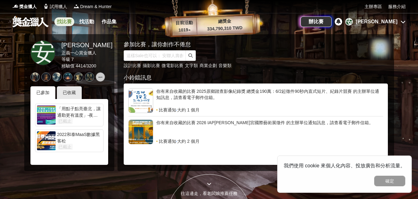
click at [69, 21] on link "找比賽" at bounding box center [64, 21] width 20 height 9
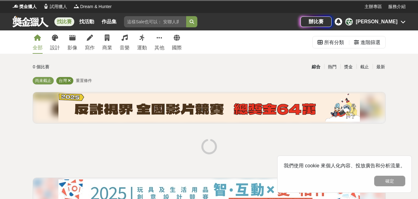
click at [69, 81] on icon at bounding box center [69, 81] width 3 height 4
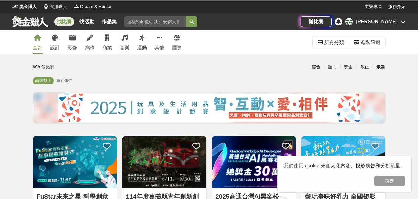
click at [378, 65] on div "最新" at bounding box center [381, 67] width 16 height 11
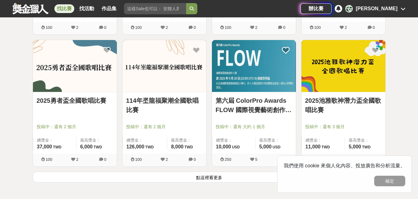
scroll to position [812, 0]
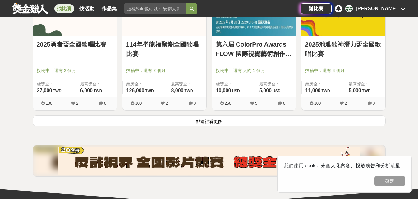
click at [205, 119] on button "點這裡看更多" at bounding box center [209, 121] width 353 height 11
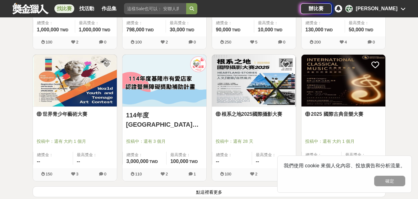
scroll to position [1546, 0]
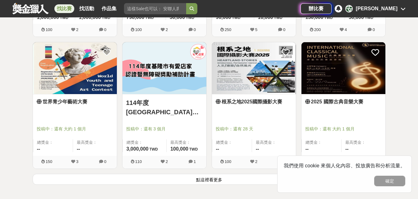
click at [214, 180] on button "點這裡看更多" at bounding box center [209, 179] width 353 height 11
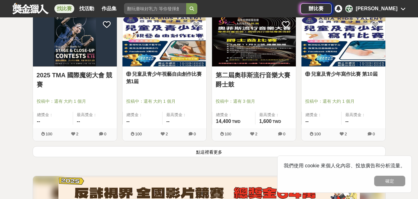
scroll to position [2366, 0]
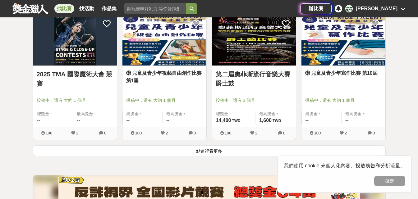
click at [218, 150] on button "點這裡看更多" at bounding box center [209, 150] width 353 height 11
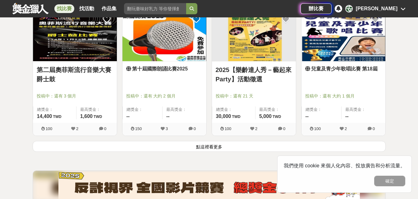
scroll to position [3150, 0]
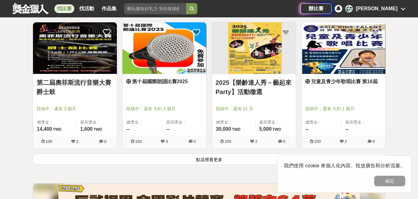
click at [212, 161] on button "點這裡看更多" at bounding box center [209, 159] width 353 height 11
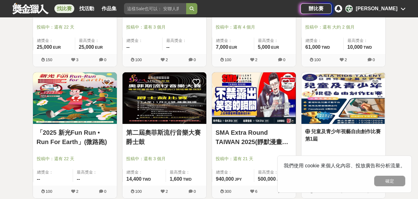
scroll to position [3945, 0]
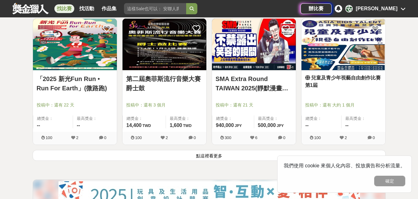
click at [198, 153] on button "點這裡看更多" at bounding box center [209, 155] width 353 height 11
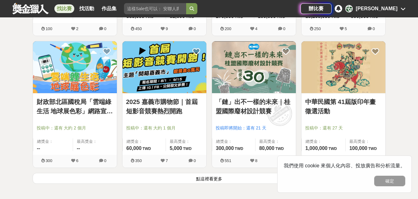
scroll to position [4719, 0]
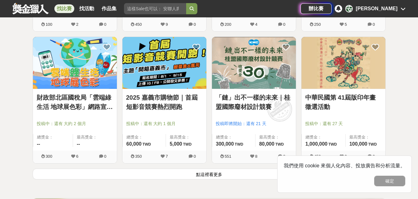
click at [202, 173] on button "點這裡看更多" at bounding box center [209, 174] width 353 height 11
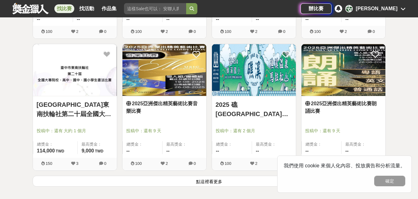
scroll to position [5535, 0]
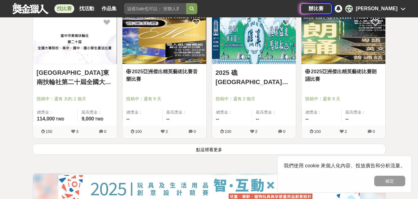
click at [213, 151] on button "點這裡看更多" at bounding box center [209, 149] width 353 height 11
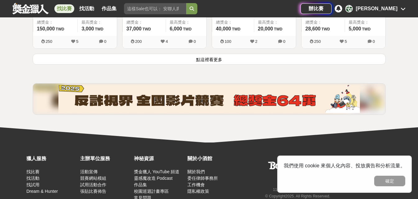
scroll to position [6418, 0]
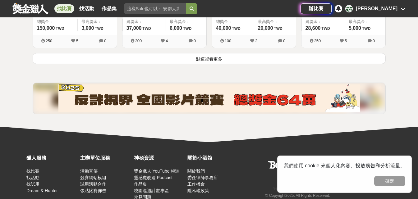
click at [209, 56] on button "點這裡看更多" at bounding box center [209, 58] width 353 height 11
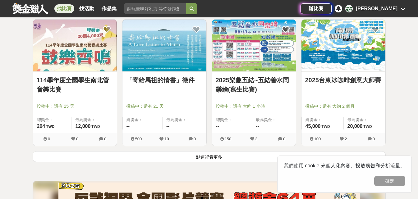
scroll to position [7114, 0]
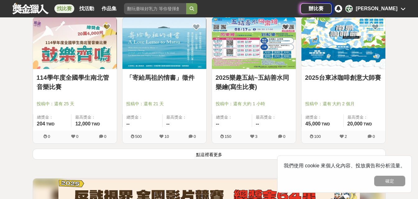
click at [201, 155] on button "點這裡看更多" at bounding box center [209, 154] width 353 height 11
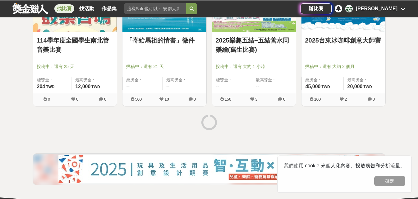
scroll to position [7214, 0]
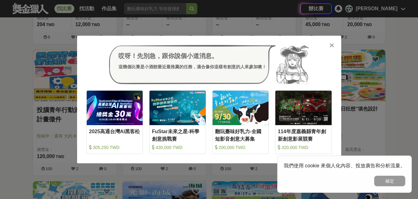
click at [333, 44] on icon at bounding box center [331, 45] width 5 height 6
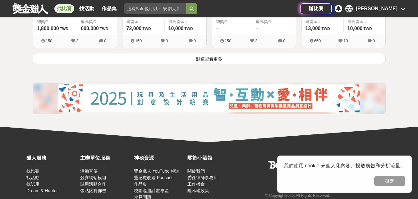
scroll to position [8009, 0]
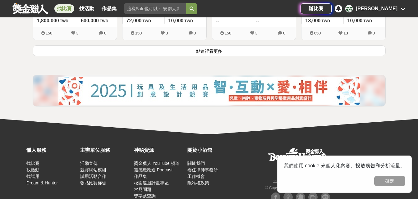
click at [221, 53] on button "點這裡看更多" at bounding box center [209, 50] width 353 height 11
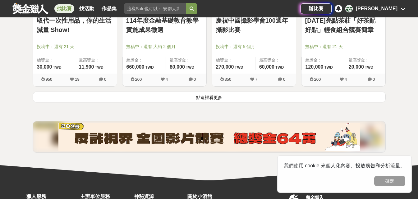
scroll to position [8755, 0]
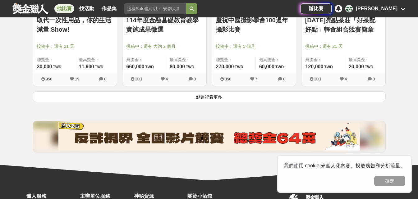
click at [217, 97] on button "點這裡看更多" at bounding box center [209, 96] width 353 height 11
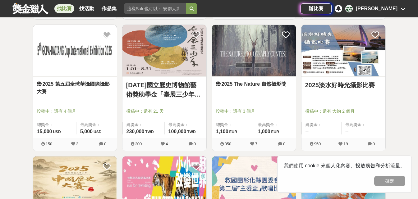
scroll to position [9091, 0]
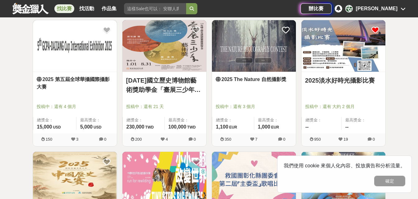
click at [376, 29] on icon at bounding box center [375, 30] width 8 height 8
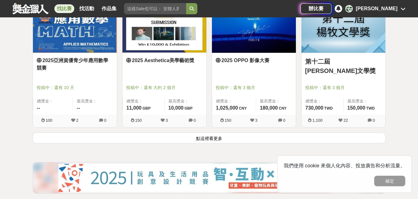
scroll to position [9514, 0]
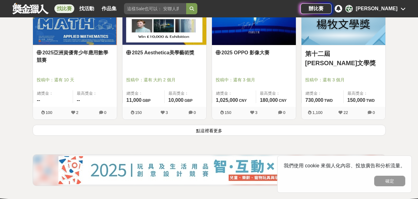
click at [215, 131] on button "點這裡看更多" at bounding box center [209, 130] width 353 height 11
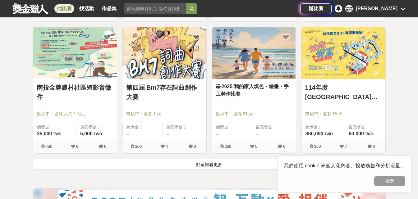
scroll to position [10272, 0]
click at [213, 166] on button "點這裡看更多" at bounding box center [209, 164] width 353 height 11
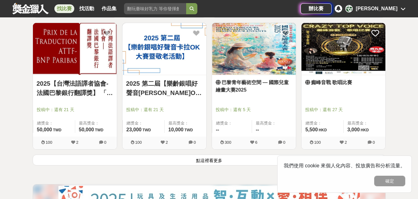
scroll to position [11080, 0]
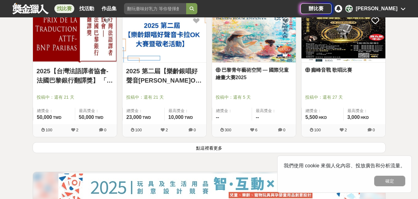
click at [212, 150] on button "點這裡看更多" at bounding box center [209, 147] width 353 height 11
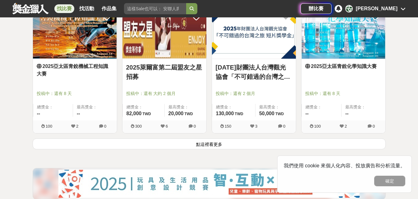
scroll to position [11901, 0]
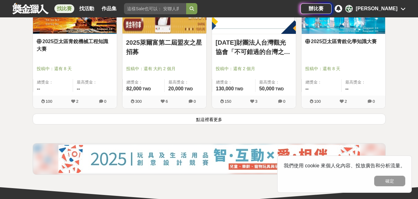
click at [204, 120] on button "點這裡看更多" at bounding box center [209, 119] width 353 height 11
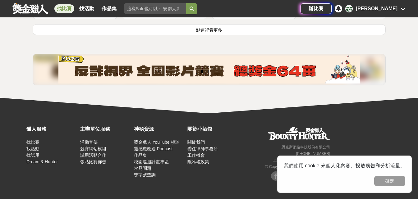
scroll to position [12783, 0]
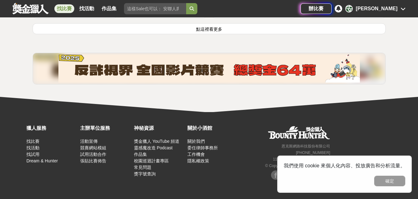
click at [209, 28] on button "點這裡看更多" at bounding box center [209, 28] width 353 height 11
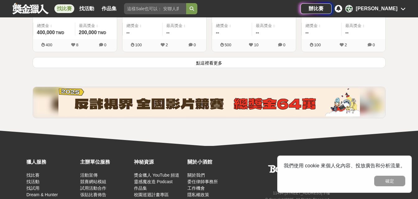
scroll to position [13554, 0]
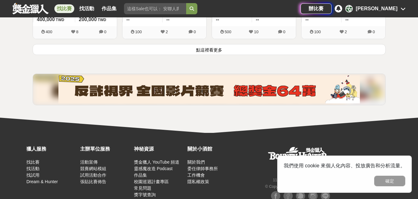
click at [223, 52] on button "點這裡看更多" at bounding box center [209, 49] width 353 height 11
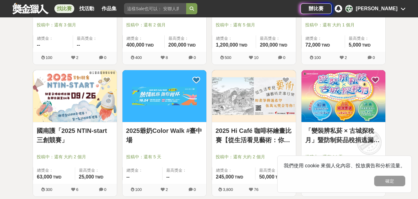
scroll to position [13666, 0]
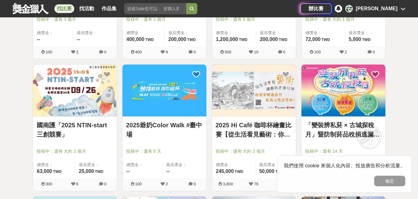
click at [264, 123] on link "2025 Hi Café 咖啡杯繪畫比賽【從生活看見藝術：你的早晨日記】" at bounding box center [254, 130] width 76 height 19
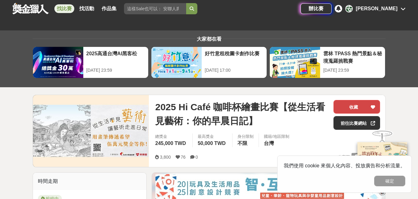
click at [373, 103] on div at bounding box center [373, 106] width 6 height 13
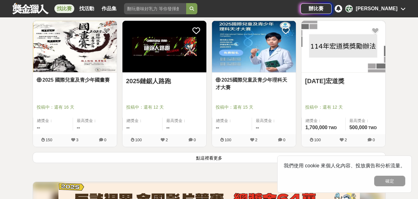
scroll to position [14325, 0]
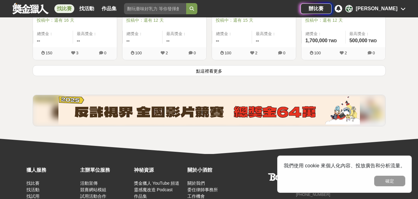
click at [206, 71] on button "點這裡看更多" at bounding box center [209, 70] width 353 height 11
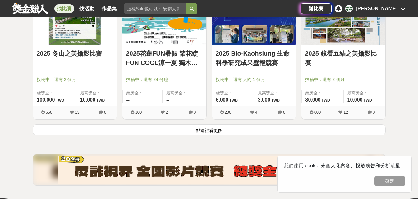
scroll to position [15059, 0]
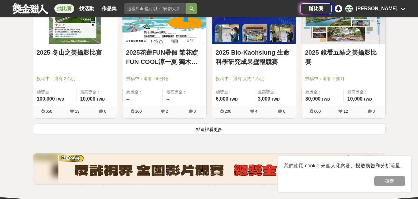
click at [222, 133] on button "點這裡看更多" at bounding box center [209, 129] width 353 height 11
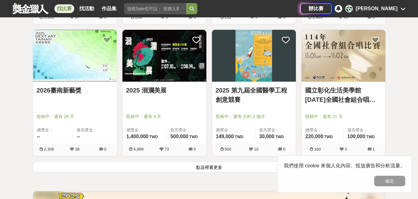
scroll to position [15829, 0]
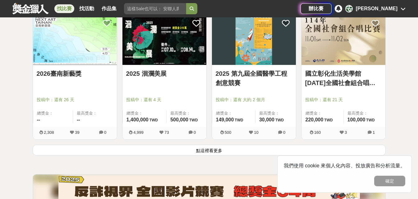
click at [219, 147] on button "點這裡看更多" at bounding box center [209, 150] width 353 height 11
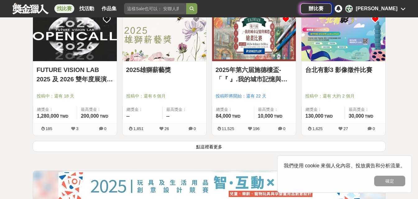
scroll to position [16638, 0]
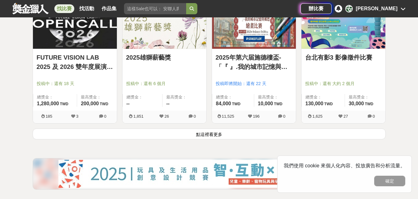
click at [222, 136] on button "點這裡看更多" at bounding box center [209, 134] width 353 height 11
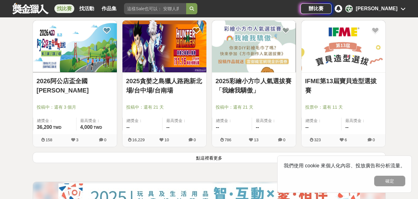
scroll to position [17421, 0]
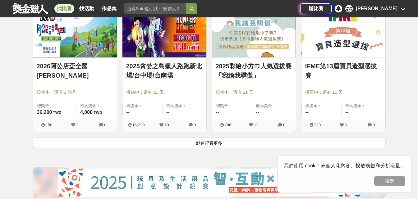
click at [214, 144] on button "點這裡看更多" at bounding box center [209, 142] width 353 height 11
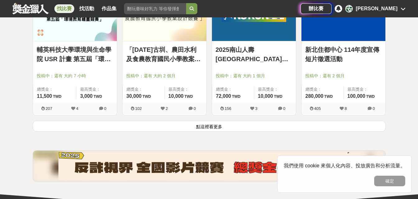
scroll to position [18216, 0]
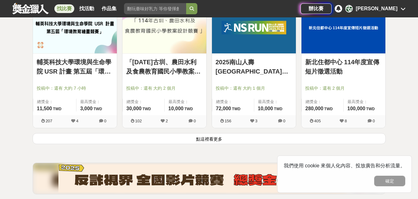
click at [217, 140] on button "點這裡看更多" at bounding box center [209, 138] width 353 height 11
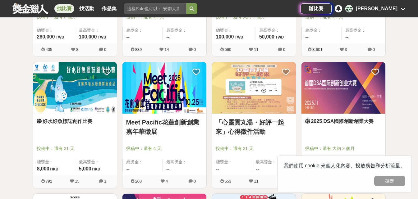
scroll to position [18565, 0]
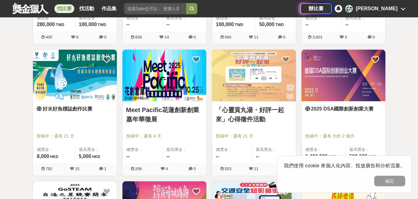
drag, startPoint x: 79, startPoint y: 108, endPoint x: 404, endPoint y: 115, distance: 325.5
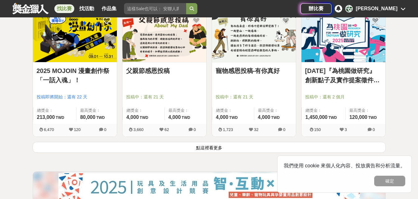
scroll to position [19025, 0]
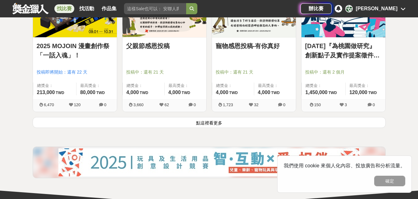
click at [212, 122] on button "點這裡看更多" at bounding box center [209, 122] width 353 height 11
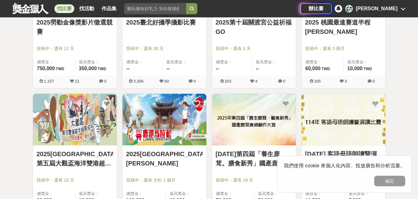
scroll to position [19584, 0]
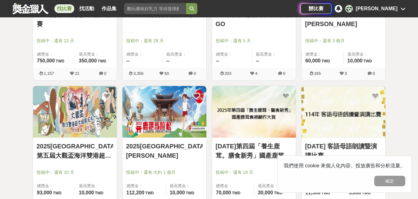
click at [232, 83] on div "2025第十屆關渡宮公益祈福GO 投稿中：還有 3 天 總獎金： -- 最高獎金： -- 203 4 0" at bounding box center [254, 20] width 90 height 132
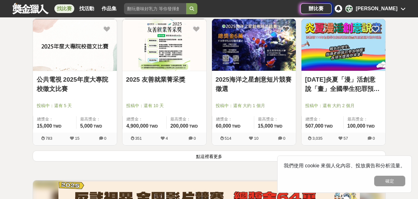
scroll to position [19795, 0]
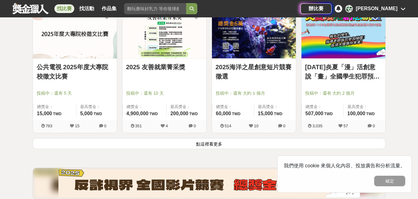
click at [214, 148] on button "點這裡看更多" at bounding box center [209, 143] width 353 height 11
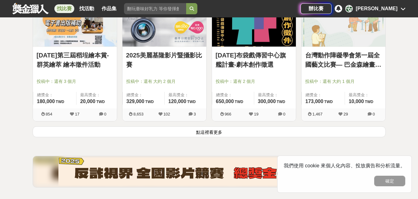
scroll to position [20607, 0]
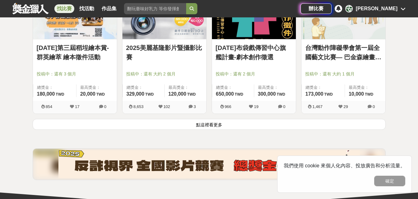
click at [205, 125] on button "點這裡看更多" at bounding box center [209, 124] width 353 height 11
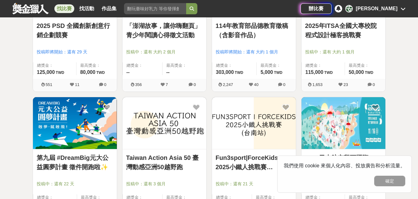
scroll to position [20880, 0]
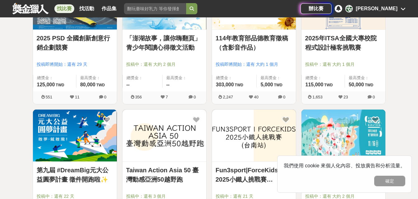
click at [205, 125] on img at bounding box center [164, 136] width 84 height 52
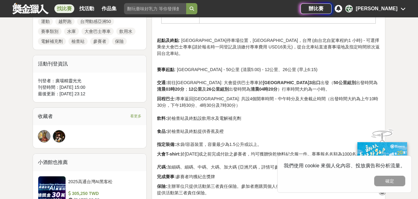
scroll to position [311, 0]
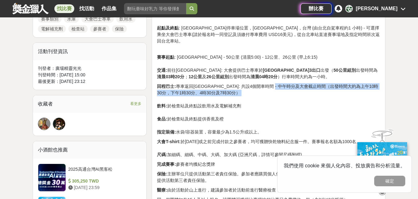
drag, startPoint x: 298, startPoint y: 76, endPoint x: 301, endPoint y: 93, distance: 16.3
click at [301, 93] on p "回程巴士: 專車返回台北: 共設4個開車時間 - 中午時分及大會截止時間（出發時間大約為上午10時30分，下午1時30分、4時30分及7時30分） 飲料: 於…" at bounding box center [268, 109] width 223 height 52
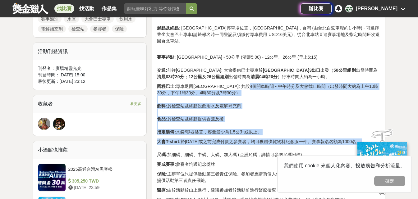
drag, startPoint x: 270, startPoint y: 82, endPoint x: 294, endPoint y: 144, distance: 66.4
click at [294, 144] on p "大會T-shirt: 於10月1日或之前完成付款之參賽者，均可獲贈快乾物料紀念服一件。賽事報名名額為1000名。 尺碼: 加細碼、細碼、中碼、大碼、加大碼 (…" at bounding box center [268, 149] width 223 height 20
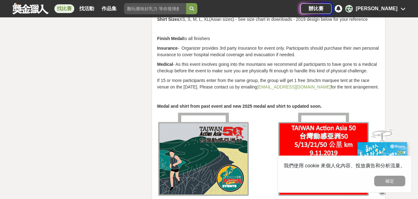
scroll to position [945, 0]
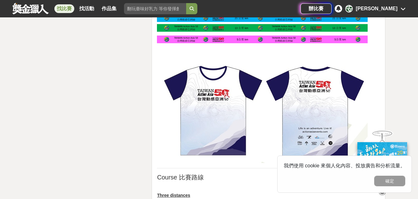
click at [294, 144] on img at bounding box center [262, 110] width 211 height 106
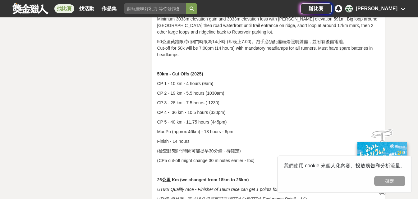
scroll to position [1504, 0]
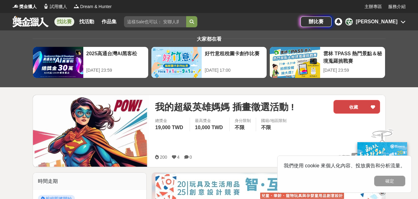
click at [350, 106] on button "收藏" at bounding box center [357, 107] width 47 height 14
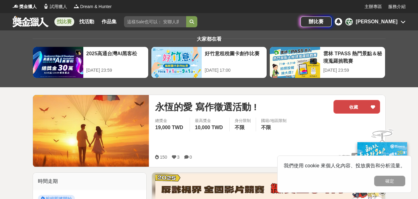
click at [346, 108] on button "收藏" at bounding box center [357, 107] width 47 height 14
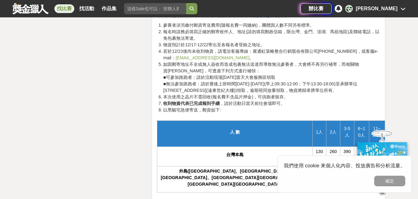
scroll to position [2058, 0]
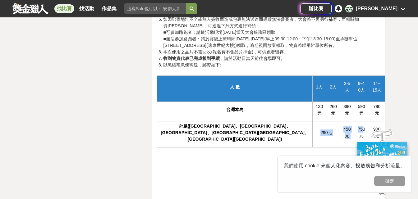
drag, startPoint x: 339, startPoint y: 107, endPoint x: 285, endPoint y: 106, distance: 54.1
click at [285, 121] on tr "外島(澎湖縣、金門縣、連江縣、台東縣綠島鄉、屏東縣琉球鄉) 290元 450元 750元 900元 1,600元 3,100元" at bounding box center [287, 134] width 260 height 26
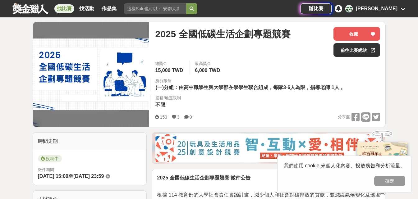
scroll to position [99, 0]
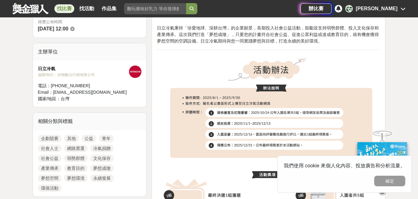
scroll to position [249, 0]
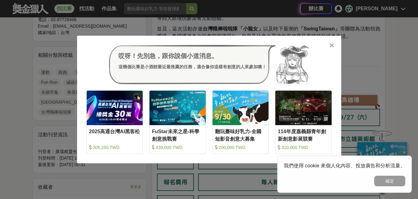
scroll to position [245, 0]
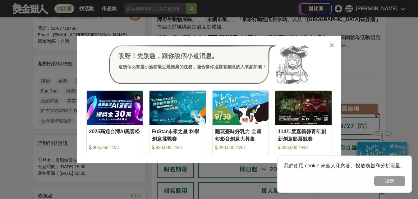
click at [331, 47] on icon at bounding box center [331, 45] width 5 height 6
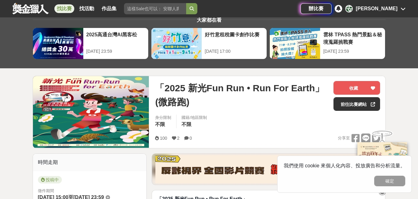
scroll to position [16, 0]
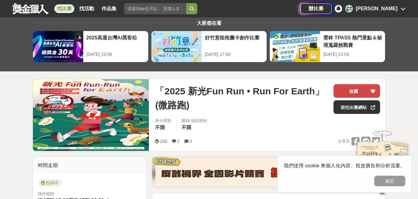
click at [359, 92] on button "收藏" at bounding box center [357, 91] width 47 height 14
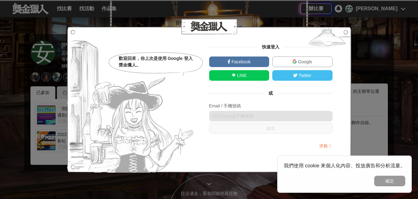
scroll to position [139, 0]
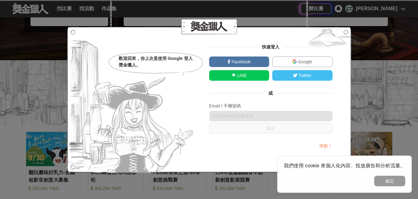
click at [344, 32] on img at bounding box center [327, 38] width 48 height 23
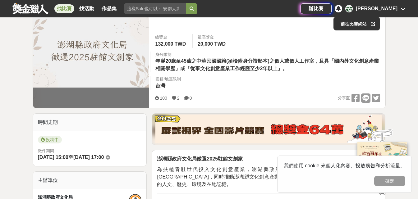
scroll to position [112, 0]
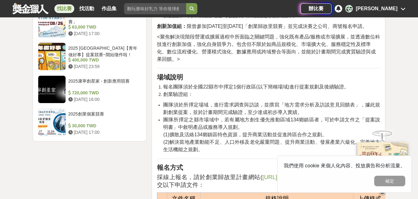
scroll to position [813, 0]
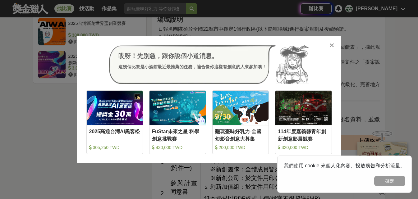
click at [334, 44] on icon at bounding box center [331, 45] width 5 height 6
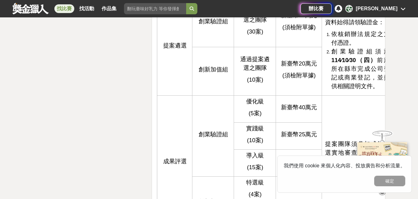
scroll to position [2330, 0]
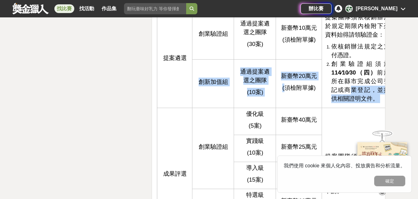
drag, startPoint x: 343, startPoint y: 92, endPoint x: 286, endPoint y: 91, distance: 57.8
click at [286, 91] on tbody "計畫階段 組別 獎勵對象 階段驗證金 備註 提案遴選 創業驗證組 通過提案遴選之團隊 (30案) 新臺幣10萬元 (須檢附單據) 提案團隊須依核銷辦法於規定期…" at bounding box center [275, 119] width 236 height 247
click at [319, 78] on td "新臺幣20萬元 (須檢附單據)" at bounding box center [299, 84] width 46 height 48
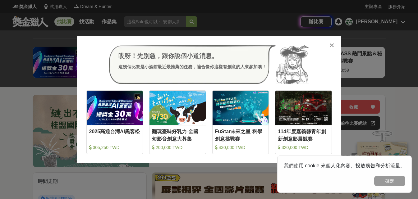
click at [330, 45] on icon at bounding box center [331, 45] width 5 height 6
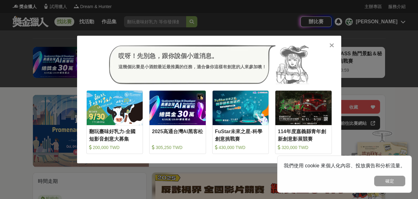
click at [329, 44] on div at bounding box center [332, 45] width 6 height 6
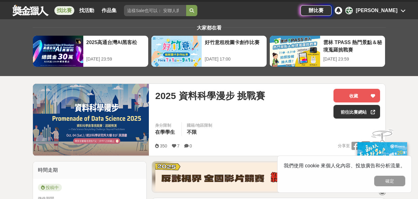
scroll to position [12, 0]
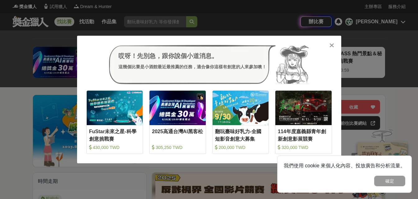
click at [329, 43] on div at bounding box center [332, 45] width 6 height 6
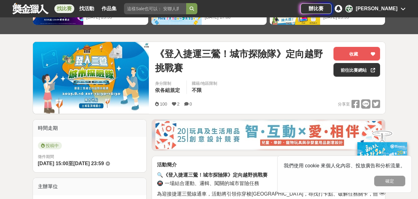
scroll to position [35, 0]
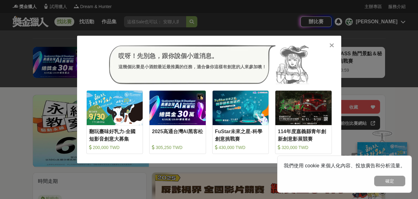
click at [332, 45] on icon at bounding box center [331, 45] width 5 height 6
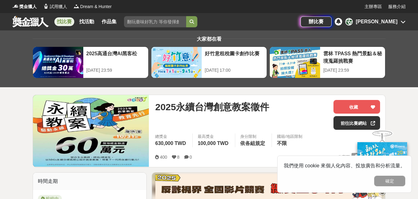
click at [418, 39] on div "大家都在看 2025高通台灣AI黑客松 2025-08-15 23:59 好竹意租稅圖卡創作比賽 2025-09-01 17:00 雲林 TPASS 熱門景點…" at bounding box center [209, 58] width 418 height 57
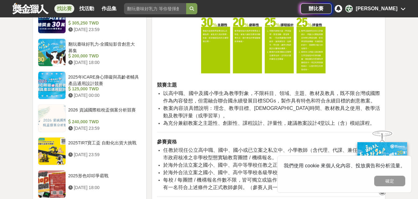
scroll to position [556, 0]
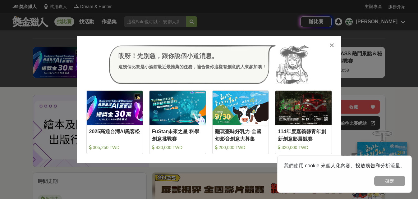
click at [333, 45] on icon at bounding box center [331, 45] width 5 height 6
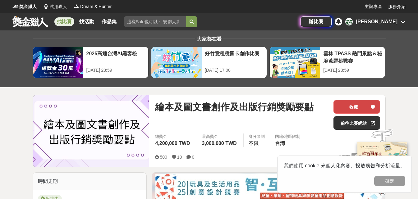
click at [367, 102] on button "收藏" at bounding box center [357, 107] width 47 height 14
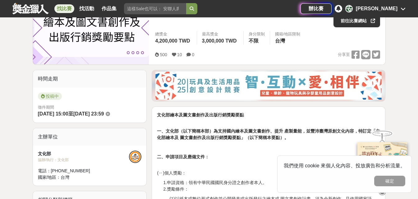
scroll to position [2, 0]
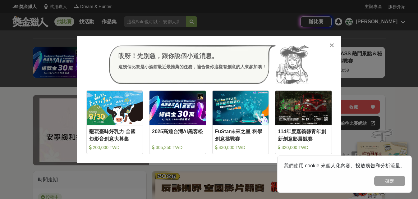
click at [334, 45] on div at bounding box center [332, 45] width 6 height 6
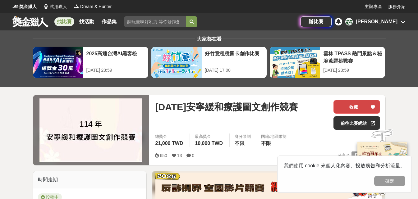
click at [374, 106] on icon at bounding box center [373, 107] width 4 height 4
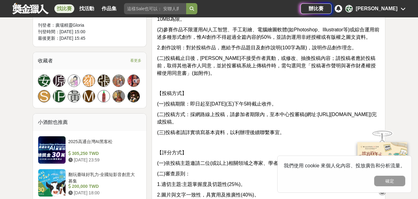
scroll to position [406, 0]
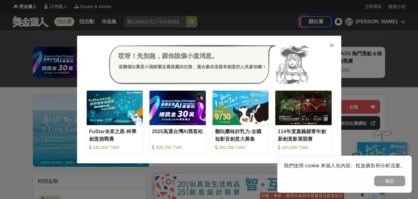
click at [334, 45] on icon at bounding box center [331, 45] width 5 height 6
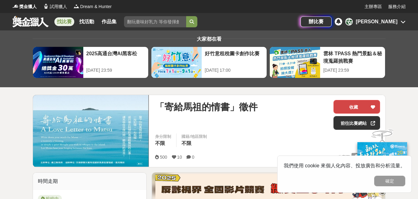
click at [361, 109] on button "收藏" at bounding box center [357, 107] width 47 height 14
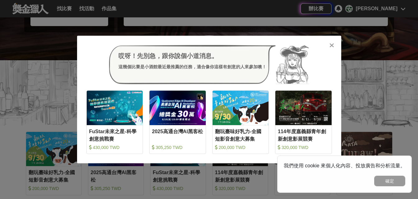
click at [332, 42] on icon at bounding box center [331, 45] width 5 height 6
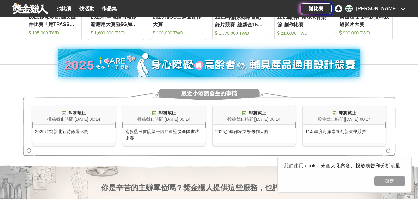
scroll to position [409, 0]
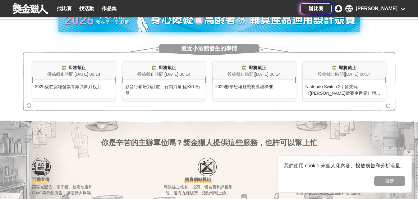
click at [68, 84] on div "2025愛在雲端發票青銀共舞好稅月" at bounding box center [73, 85] width 83 height 10
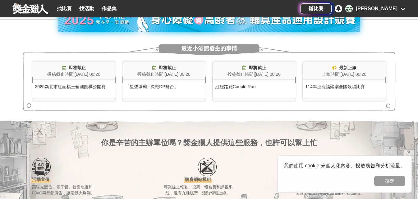
scroll to position [244, 0]
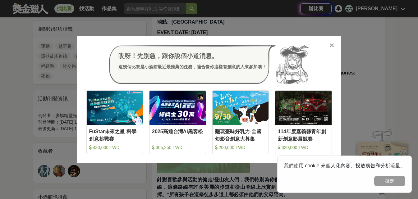
scroll to position [286, 0]
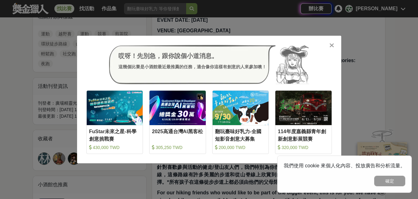
click at [334, 44] on div at bounding box center [332, 45] width 6 height 6
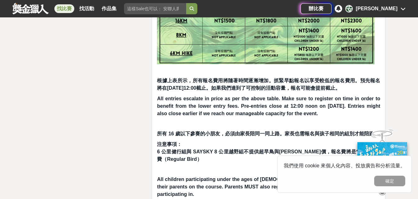
scroll to position [2300, 0]
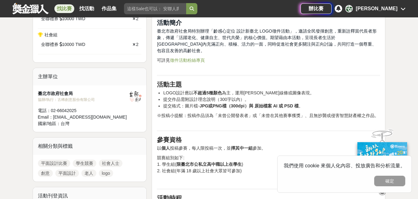
scroll to position [249, 0]
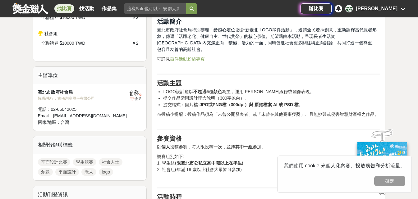
drag, startPoint x: 182, startPoint y: 51, endPoint x: 178, endPoint y: 50, distance: 3.5
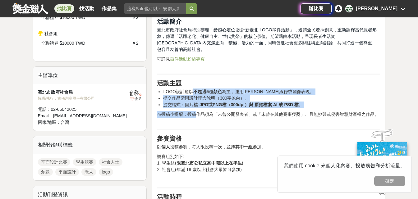
drag, startPoint x: 195, startPoint y: 84, endPoint x: 197, endPoint y: 110, distance: 26.2
click at [197, 111] on p "※投稿小提醒：投稿作品須為「未曾公開發表者」或「未曾在其他賽事獲獎」、且無抄襲或侵害智慧財產權之作品。" at bounding box center [268, 117] width 223 height 13
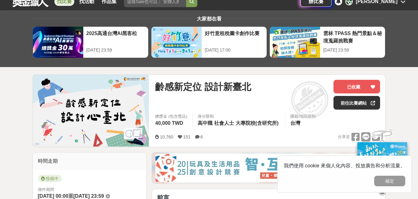
scroll to position [0, 0]
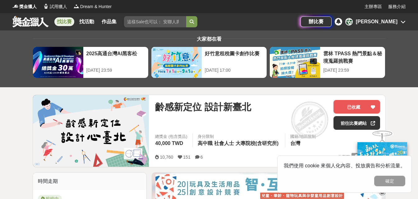
click at [353, 129] on div at bounding box center [382, 162] width 62 height 67
click at [343, 122] on link "前往比賽網站" at bounding box center [357, 123] width 47 height 14
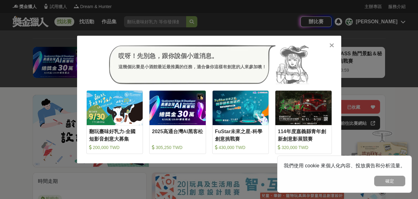
click at [332, 45] on icon at bounding box center [331, 45] width 5 height 6
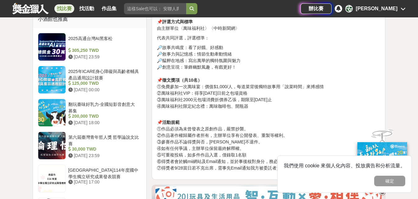
scroll to position [530, 0]
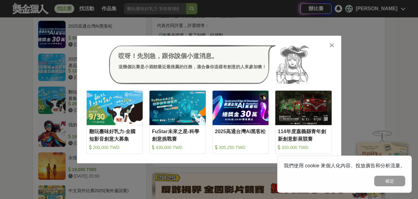
click at [333, 48] on icon at bounding box center [331, 45] width 5 height 6
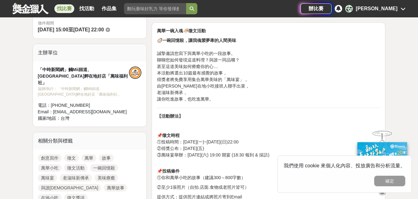
scroll to position [0, 0]
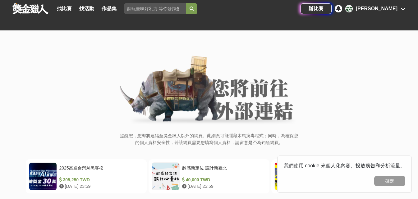
scroll to position [84, 0]
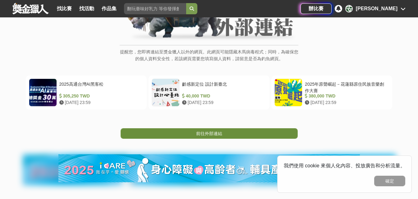
click at [186, 135] on link "前往外部連結" at bounding box center [209, 133] width 177 height 11
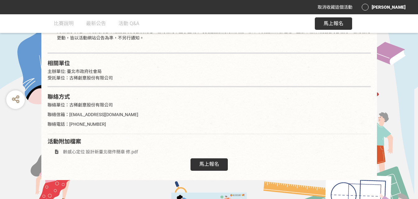
scroll to position [1027, 0]
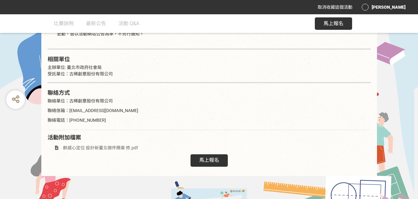
click at [129, 145] on span "齡感心定位 設計新臺北徵件簡章 修.pdf" at bounding box center [100, 147] width 75 height 5
click at [247, 90] on h2 "聯絡方式" at bounding box center [209, 93] width 323 height 7
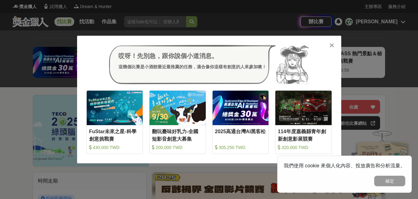
click at [333, 44] on icon at bounding box center [331, 45] width 5 height 6
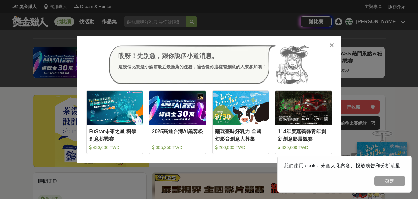
click at [330, 46] on icon at bounding box center [331, 45] width 5 height 6
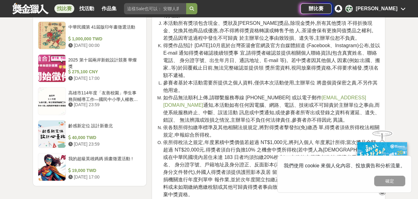
scroll to position [201, 0]
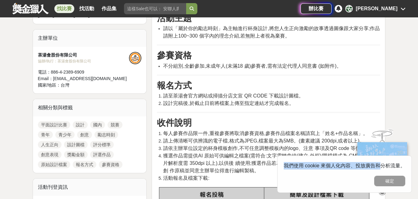
drag, startPoint x: 378, startPoint y: 130, endPoint x: 378, endPoint y: 160, distance: 30.1
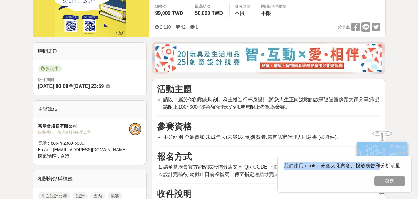
scroll to position [0, 0]
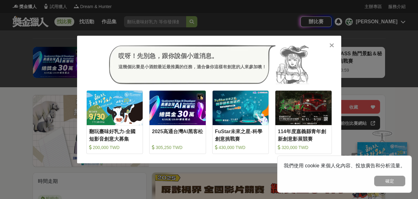
click at [332, 47] on icon at bounding box center [331, 45] width 5 height 6
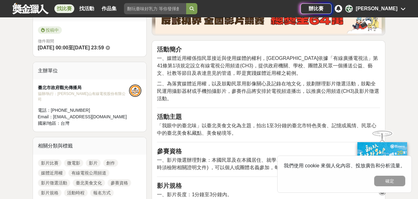
scroll to position [325, 0]
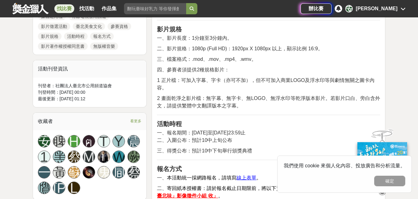
drag, startPoint x: 273, startPoint y: 77, endPoint x: 273, endPoint y: 81, distance: 4.7
click at [273, 81] on p "1 正片檔：可加入字幕、字卡（亦可不加），但不可加入商業LOGO及浮水印等與劇情無關之圖卡內容。" at bounding box center [268, 84] width 223 height 15
click at [273, 81] on span "1 正片檔：可加入字幕、字卡（亦可不加），但不可加入商業LOGO及浮水印等與劇情無關之圖卡內容。" at bounding box center [266, 84] width 218 height 13
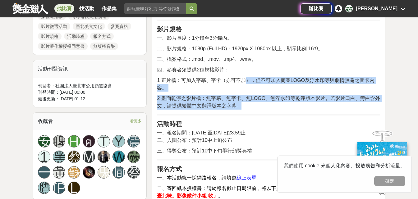
drag, startPoint x: 245, startPoint y: 78, endPoint x: 258, endPoint y: 104, distance: 29.7
click at [258, 104] on p "2 畫面乾淨之影片檔：無字幕、無字卡、無LOGO、無浮水印等乾淨版本影片。若影片口白、旁白含外文，請提供繁體中文翻譯版本之字幕。" at bounding box center [268, 102] width 223 height 15
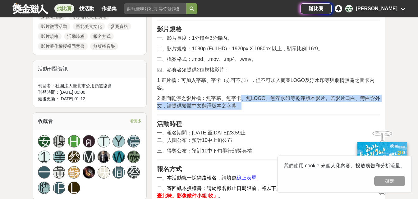
drag, startPoint x: 241, startPoint y: 96, endPoint x: 244, endPoint y: 104, distance: 8.3
click at [244, 104] on p "2 畫面乾淨之影片檔：無字幕、無字卡、無LOGO、無浮水印等乾淨版本影片。若影片口白、旁白含外文，請提供繁體中文翻譯版本之字幕。" at bounding box center [268, 102] width 223 height 15
click at [224, 104] on span "2 畫面乾淨之影片檔：無字幕、無字卡、無LOGO、無浮水印等乾淨版本影片。若影片口白、旁白含外文，請提供繁體中文翻譯版本之字幕。" at bounding box center [268, 102] width 223 height 13
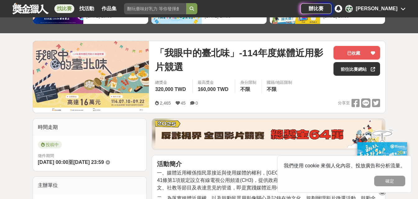
scroll to position [90, 0]
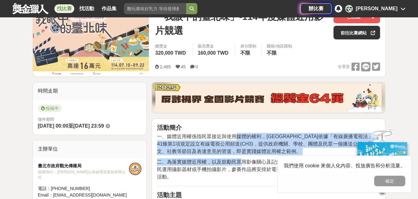
drag, startPoint x: 236, startPoint y: 139, endPoint x: 240, endPoint y: 158, distance: 19.1
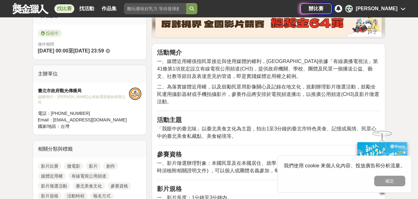
scroll to position [274, 0]
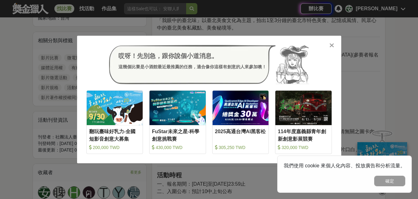
click at [329, 46] on div at bounding box center [332, 45] width 6 height 6
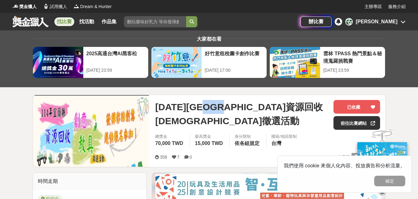
drag, startPoint x: 224, startPoint y: 108, endPoint x: 256, endPoint y: 110, distance: 31.5
click at [256, 110] on span "[DATE][GEOGRAPHIC_DATA]資源回收[DEMOGRAPHIC_DATA]徵選活動" at bounding box center [241, 114] width 173 height 28
click at [227, 109] on span "[DATE][GEOGRAPHIC_DATA]資源回收[DEMOGRAPHIC_DATA]徵選活動" at bounding box center [241, 114] width 173 height 28
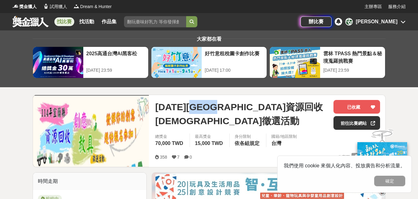
click at [227, 109] on span "[DATE][GEOGRAPHIC_DATA]資源回收[DEMOGRAPHIC_DATA]徵選活動" at bounding box center [241, 114] width 173 height 28
click at [266, 110] on span "[DATE][GEOGRAPHIC_DATA]資源回收[DEMOGRAPHIC_DATA]徵選活動" at bounding box center [241, 114] width 173 height 28
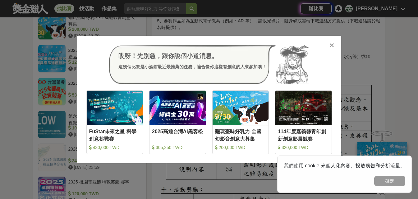
scroll to position [631, 0]
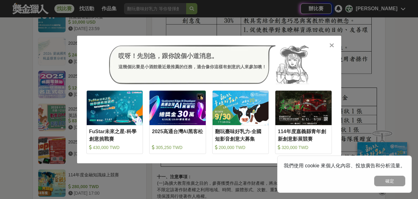
click at [332, 46] on icon at bounding box center [331, 45] width 5 height 6
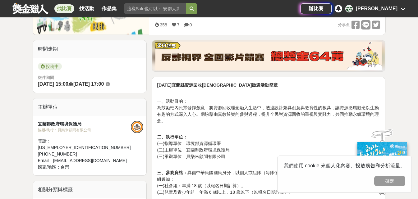
scroll to position [90, 0]
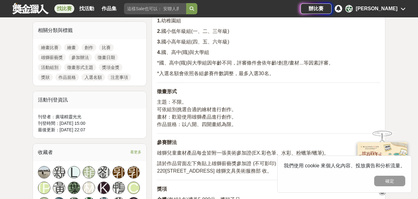
scroll to position [286, 0]
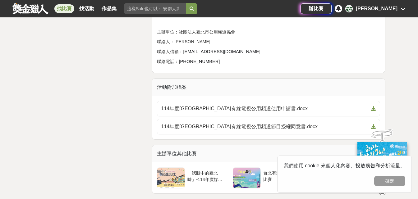
scroll to position [957, 0]
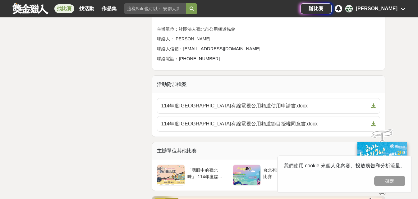
click at [230, 121] on span "114年度台北市有線電視公用頻道節目授權同意書.docx" at bounding box center [265, 123] width 208 height 7
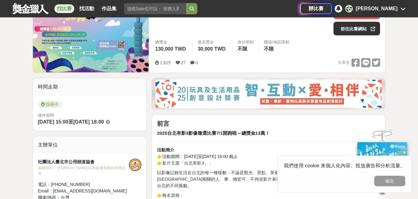
scroll to position [87, 0]
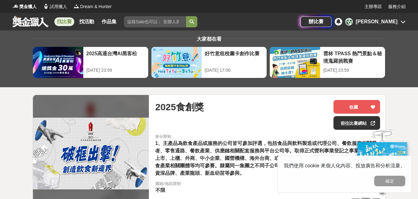
click at [273, 109] on div "2025食創獎" at bounding box center [241, 107] width 173 height 14
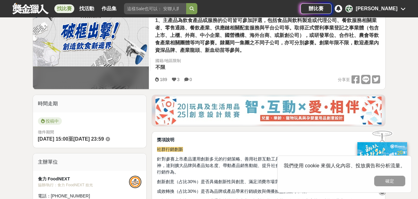
scroll to position [124, 0]
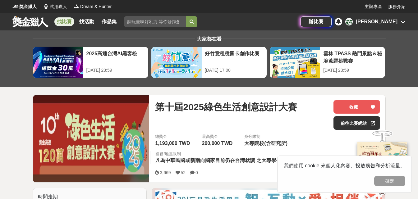
click at [242, 145] on div "身分限制 大專院校(含研究所)" at bounding box center [266, 141] width 55 height 14
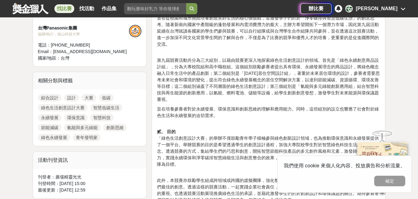
scroll to position [249, 0]
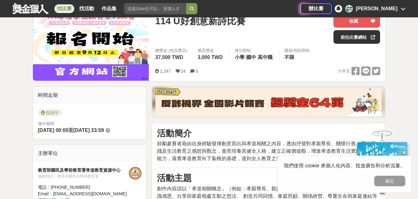
scroll to position [87, 0]
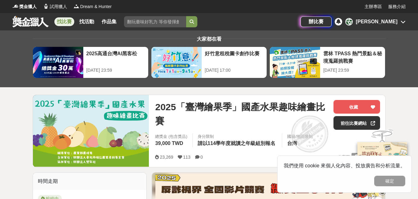
click at [232, 143] on span "請以114學年度就讀之年級組別報名" at bounding box center [237, 143] width 78 height 5
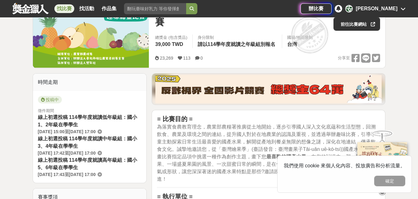
scroll to position [112, 0]
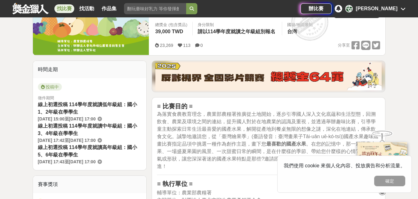
drag, startPoint x: 241, startPoint y: 114, endPoint x: 246, endPoint y: 145, distance: 30.5
click at [246, 145] on span "為落實食農教育理念，農業部農糧署推廣從土地開始，逐步引導國人深入文化底蘊和生活型態，回溯飲食、農業及環境之間的連結，提升國人對於在地農業的認識及重視，並透過舉…" at bounding box center [268, 141] width 222 height 58
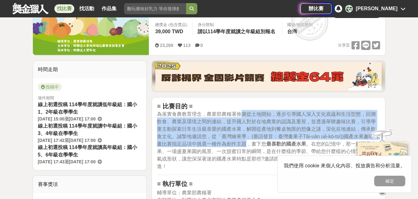
click at [246, 145] on span "為落實食農教育理念，農業部農糧署推廣從土地開始，逐步引導國人深入文化底蘊和生活型態，回溯飲食、農業及環境之間的連結，提升國人對於在地農業的認識及重視，並透過舉…" at bounding box center [268, 141] width 222 height 58
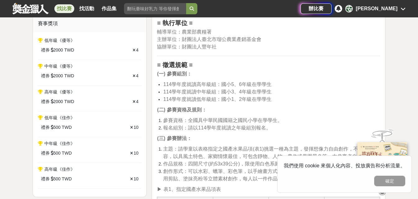
scroll to position [274, 0]
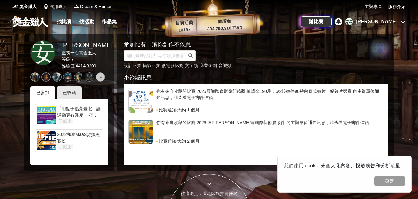
click at [403, 24] on icon at bounding box center [403, 21] width 5 height 5
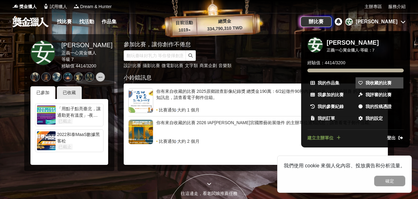
click at [379, 87] on link "我收藏的比賽" at bounding box center [380, 82] width 48 height 11
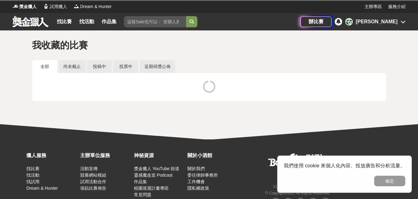
click at [379, 87] on div at bounding box center [209, 87] width 344 height 19
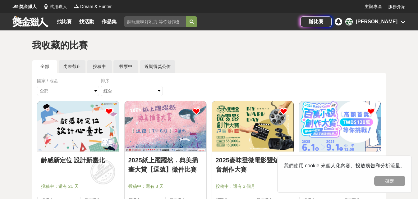
click at [197, 110] on icon at bounding box center [196, 112] width 8 height 8
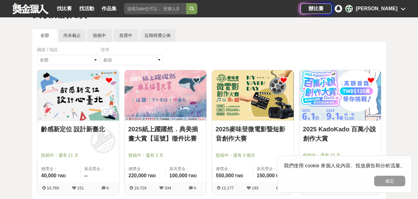
scroll to position [181, 0]
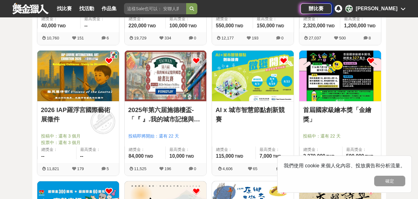
click at [316, 110] on link "首屆國家級繪本獎「金繪獎」" at bounding box center [340, 114] width 74 height 19
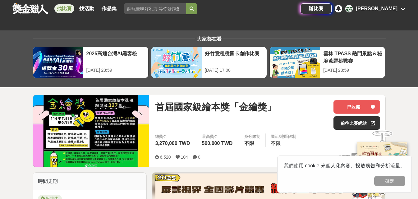
drag, startPoint x: 316, startPoint y: 110, endPoint x: 281, endPoint y: 105, distance: 35.2
click at [281, 105] on div "首屆國家級繪本獎「金繪獎」" at bounding box center [241, 107] width 173 height 14
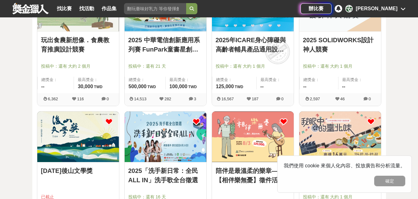
scroll to position [587, 0]
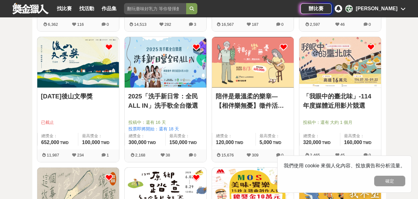
click at [108, 47] on icon at bounding box center [109, 47] width 8 height 8
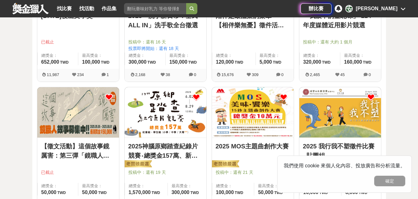
scroll to position [711, 0]
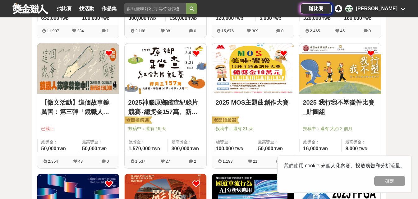
click at [109, 52] on icon at bounding box center [109, 54] width 8 height 8
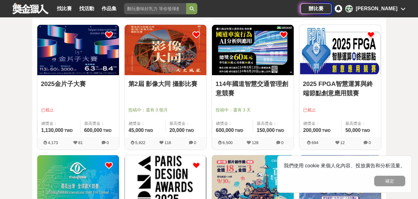
scroll to position [848, 0]
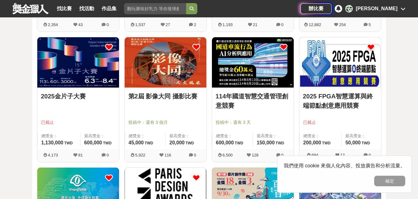
click at [284, 48] on icon at bounding box center [284, 48] width 8 height 8
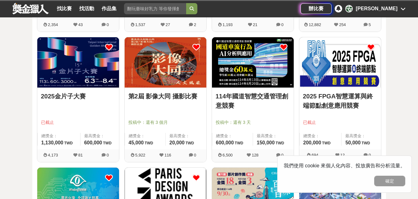
click at [370, 49] on icon at bounding box center [371, 48] width 8 height 8
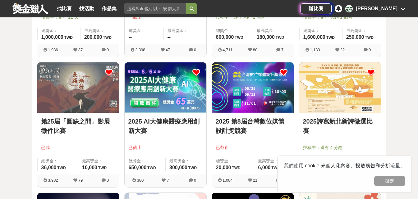
scroll to position [1097, 0]
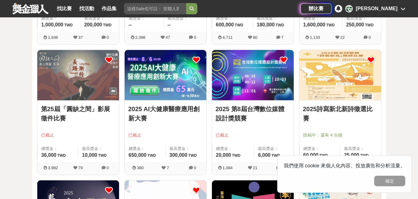
click at [195, 58] on icon at bounding box center [196, 60] width 8 height 8
click at [109, 58] on icon at bounding box center [109, 60] width 8 height 8
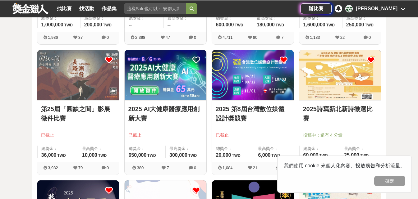
click at [282, 59] on icon at bounding box center [284, 60] width 8 height 8
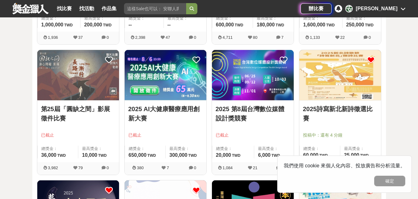
click at [369, 59] on icon at bounding box center [371, 60] width 8 height 8
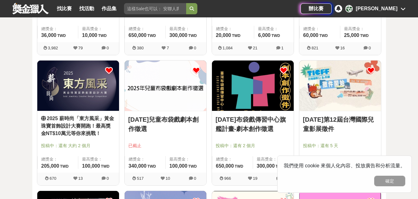
scroll to position [1221, 0]
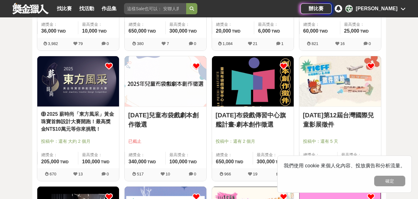
click at [198, 67] on icon at bounding box center [196, 66] width 8 height 8
click at [362, 101] on img at bounding box center [340, 81] width 82 height 50
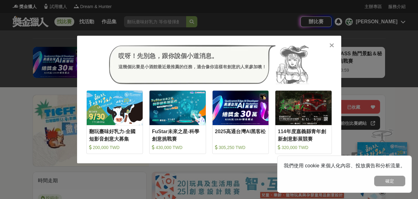
click at [332, 44] on icon at bounding box center [331, 45] width 5 height 6
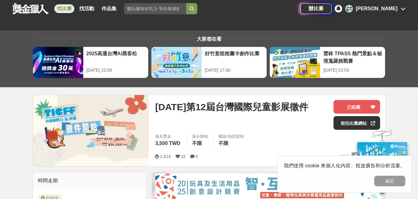
scroll to position [172, 0]
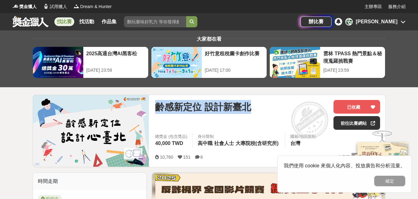
drag, startPoint x: 157, startPoint y: 108, endPoint x: 251, endPoint y: 108, distance: 94.8
click at [251, 108] on div "齡感新定位 設計新臺北" at bounding box center [241, 107] width 173 height 14
copy span "齡感新定位 設計新臺北"
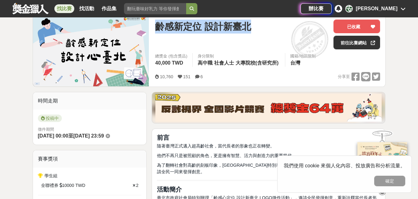
scroll to position [83, 0]
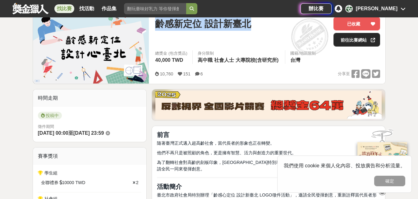
click at [350, 39] on link "前往比賽網站" at bounding box center [357, 40] width 47 height 14
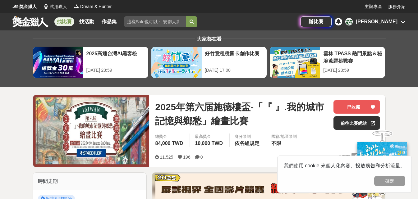
click at [171, 117] on span "2025年第六届施德樓盃-「『 』.我的城市記憶與鄉愁」繪畫比賽" at bounding box center [241, 114] width 173 height 28
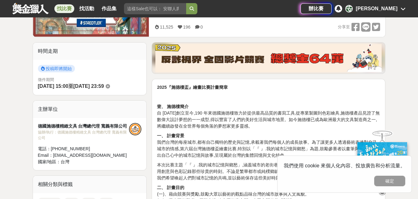
scroll to position [149, 0]
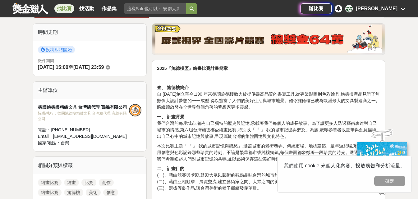
click at [171, 117] on strong "一、 計畫背景" at bounding box center [170, 116] width 27 height 5
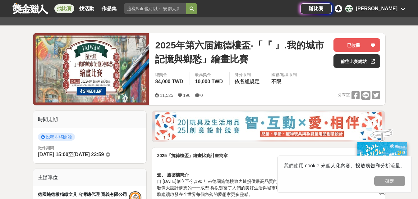
scroll to position [0, 0]
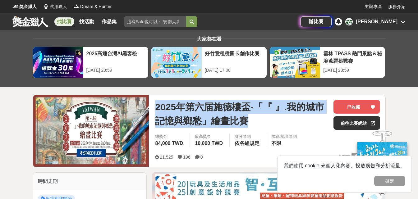
drag, startPoint x: 156, startPoint y: 111, endPoint x: 257, endPoint y: 119, distance: 101.6
click at [257, 119] on span "2025年第六届施德樓盃-「『 』.我的城市記憶與鄉愁」繪畫比賽" at bounding box center [241, 114] width 173 height 28
copy span "2025年第六届施德樓盃-「『 』.我的城市記憶與鄉愁」繪畫比賽"
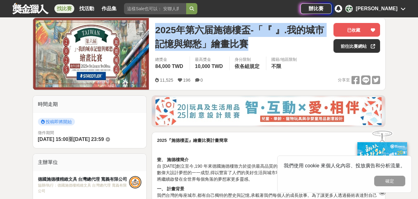
scroll to position [79, 0]
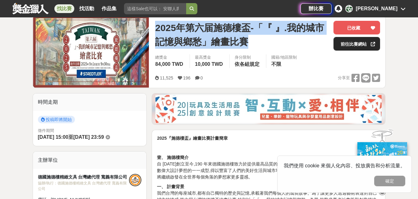
click at [353, 43] on link "前往比賽網站" at bounding box center [357, 44] width 47 height 14
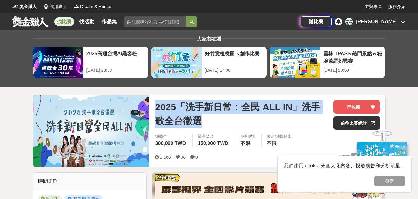
drag, startPoint x: 158, startPoint y: 109, endPoint x: 206, endPoint y: 117, distance: 48.8
click at [206, 117] on span "2025「洗手新日常：全民 ALL IN」洗手歌全台徵選" at bounding box center [241, 114] width 173 height 28
copy span "2025「洗手新日常：全民 ALL IN」洗手歌全台徵選"
click at [348, 127] on link "前往比賽網站" at bounding box center [357, 123] width 47 height 14
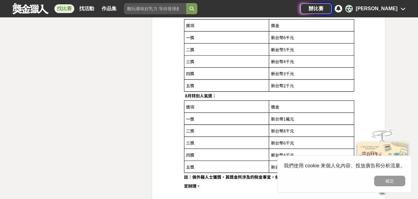
scroll to position [846, 0]
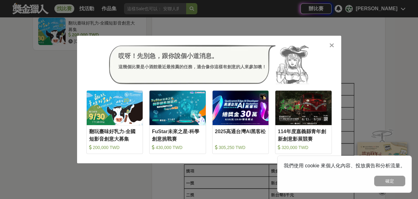
click at [334, 44] on icon at bounding box center [331, 45] width 5 height 6
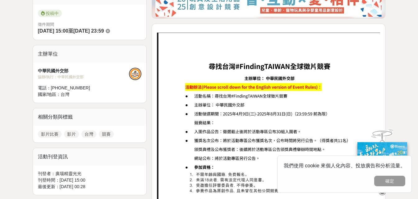
scroll to position [0, 0]
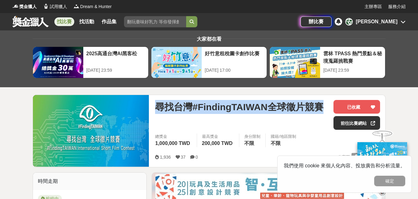
drag, startPoint x: 157, startPoint y: 110, endPoint x: 325, endPoint y: 108, distance: 167.9
click at [325, 108] on div "尋找台灣#FindingTAIWAN全球徵片競賽" at bounding box center [241, 107] width 173 height 14
copy span "尋找台灣#FindingTAIWAN全球徵片競賽"
click at [356, 124] on link "前往比賽網站" at bounding box center [357, 123] width 47 height 14
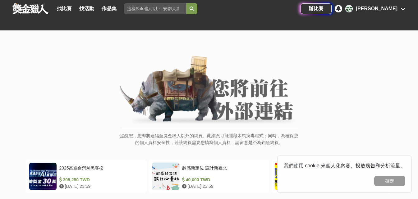
scroll to position [109, 0]
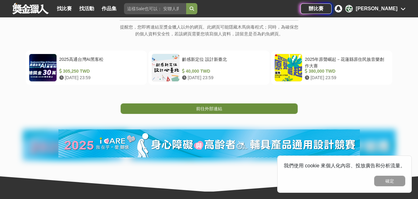
click at [217, 110] on span "前往外部連結" at bounding box center [209, 108] width 26 height 5
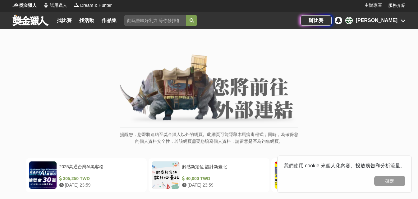
scroll to position [93, 0]
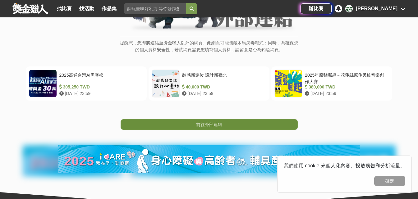
click at [236, 121] on link "前往外部連結" at bounding box center [209, 124] width 177 height 11
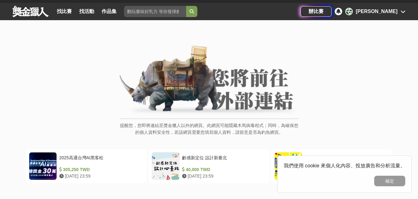
scroll to position [57, 0]
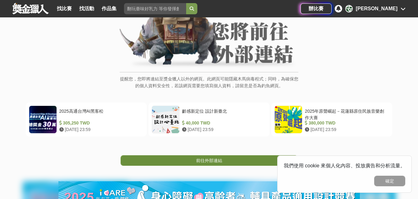
click at [211, 163] on span "前往外部連結" at bounding box center [209, 160] width 26 height 5
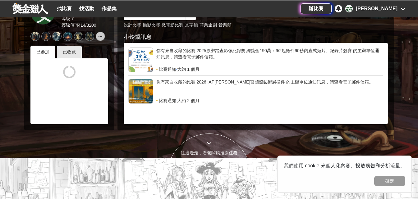
scroll to position [215, 0]
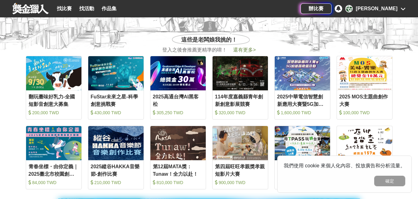
click at [395, 14] on div "辦比賽 安 安卓雅" at bounding box center [353, 8] width 105 height 17
click at [401, 10] on icon at bounding box center [403, 8] width 5 height 5
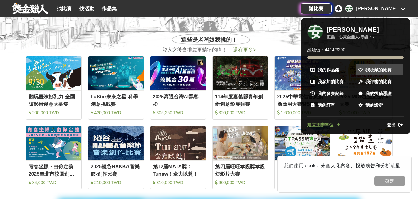
click at [377, 69] on span "我收藏的比賽" at bounding box center [379, 70] width 26 height 7
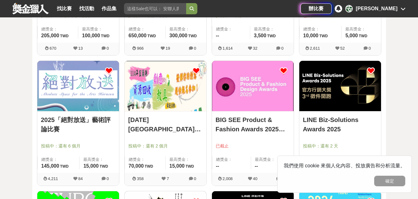
scroll to position [1136, 0]
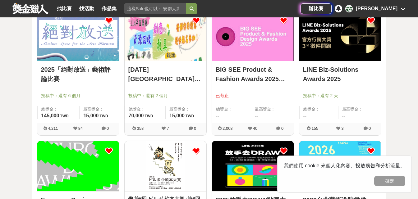
click at [281, 20] on icon at bounding box center [284, 21] width 8 height 8
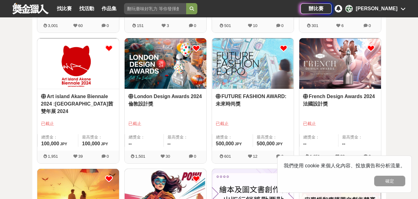
scroll to position [1735, 0]
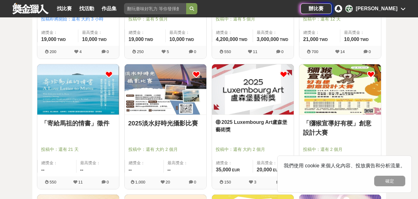
click at [150, 126] on link "2025淡水好時光攝影比賽" at bounding box center [165, 123] width 74 height 9
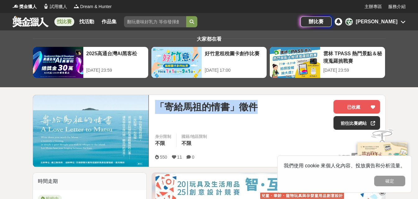
drag, startPoint x: 158, startPoint y: 108, endPoint x: 275, endPoint y: 102, distance: 117.7
click at [275, 102] on div "「寄給馬祖的情書」徵件" at bounding box center [241, 107] width 173 height 14
copy span "「寄給馬祖的情書」徵件"
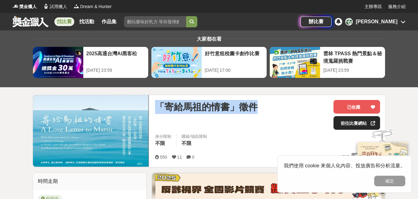
click at [350, 124] on link "前往比賽網站" at bounding box center [357, 123] width 47 height 14
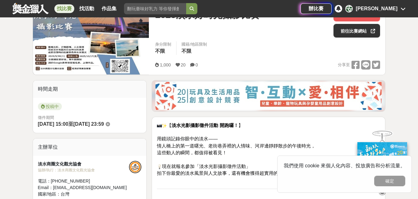
scroll to position [60, 0]
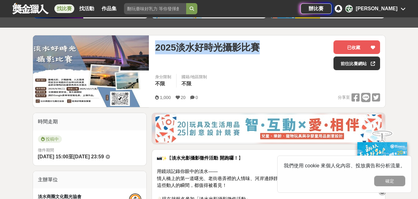
drag, startPoint x: 157, startPoint y: 48, endPoint x: 274, endPoint y: 45, distance: 117.5
click at [274, 45] on div "2025淡水好時光攝影比賽" at bounding box center [241, 47] width 173 height 14
copy span "2025淡水好時光攝影比賽"
click at [341, 66] on link "前往比賽網站" at bounding box center [357, 64] width 47 height 14
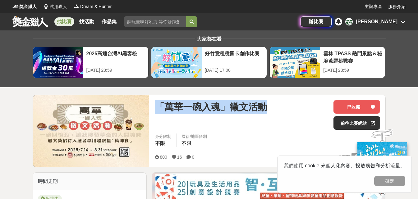
drag, startPoint x: 158, startPoint y: 105, endPoint x: 269, endPoint y: 103, distance: 111.3
click at [269, 103] on div "「萬華一碗入魂」徵文活動" at bounding box center [241, 107] width 173 height 14
copy span "「萬華一碗入魂」徵文活動"
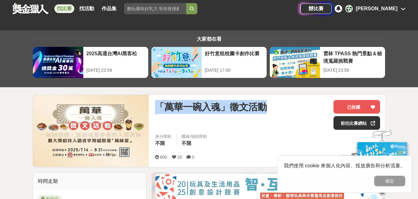
scroll to position [166, 0]
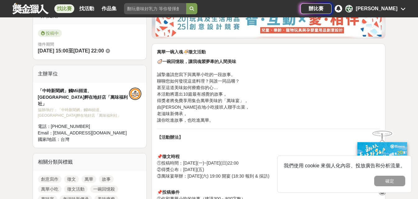
click at [302, 116] on p "🦪 一碗回憶殺，讓我魂縈夢牽的人間美味 誠摯邀請您寫下與[PERSON_NAME]小吃的一段故事。 聊聊您如何發現這道料理？與誰一同品嚐？ 甚至這道美味如何療…" at bounding box center [268, 90] width 223 height 65
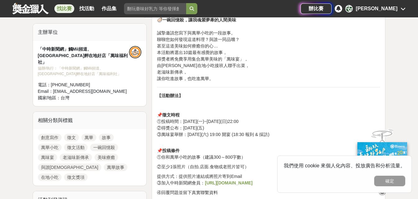
scroll to position [219, 0]
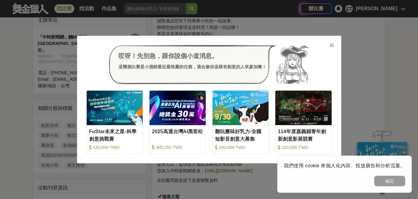
click at [332, 44] on icon at bounding box center [331, 45] width 5 height 6
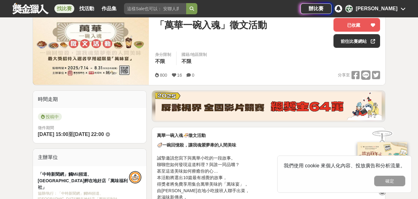
scroll to position [40, 0]
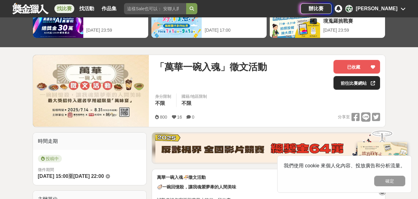
click at [349, 86] on link "前往比賽網站" at bounding box center [357, 83] width 47 height 14
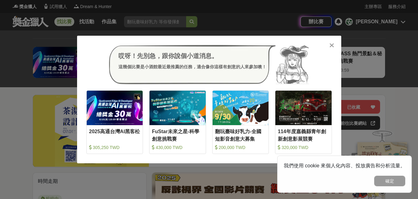
click at [329, 44] on div at bounding box center [332, 45] width 6 height 6
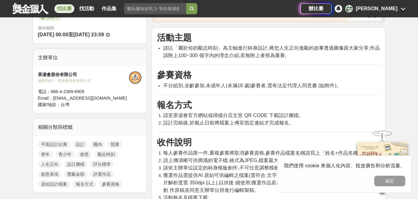
scroll to position [147, 0]
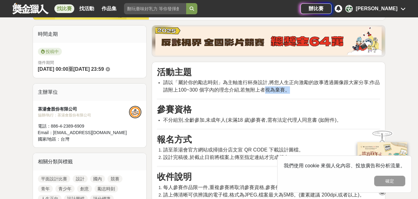
drag, startPoint x: 265, startPoint y: 88, endPoint x: 297, endPoint y: 92, distance: 31.7
click at [297, 92] on li "請以「屬於你的勵志時刻」為主軸進行杯身設計,將您人生正向激勵的故事透過圖像跟大家分享;作品請附上100~300 個字內的理念介紹,若無附上者視為棄賽。" at bounding box center [271, 86] width 217 height 15
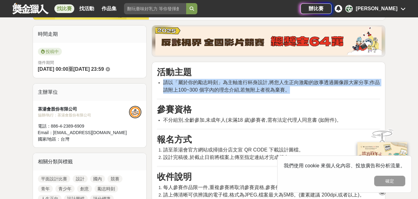
click at [297, 92] on li "請以「屬於你的勵志時刻」為主軸進行杯身設計,將您人生正向激勵的故事透過圖像跟大家分享;作品請附上100~300 個字內的理念介紹,若無附上者視為棄賽。" at bounding box center [271, 86] width 217 height 15
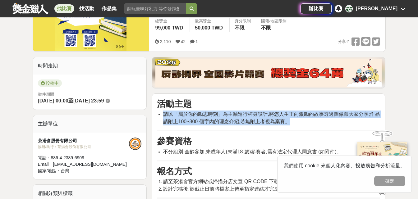
scroll to position [0, 0]
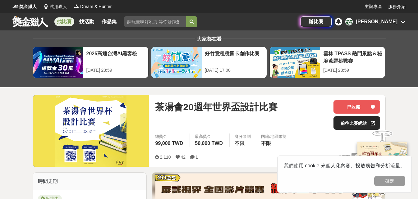
click at [342, 126] on link "前往比賽網站" at bounding box center [357, 123] width 47 height 14
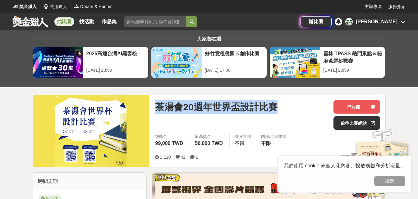
drag, startPoint x: 156, startPoint y: 107, endPoint x: 285, endPoint y: 111, distance: 128.7
click at [285, 111] on div "茶湯會20週年世界盃設計比賽" at bounding box center [241, 107] width 173 height 14
copy span "茶湯會20週年世界盃設計比賽"
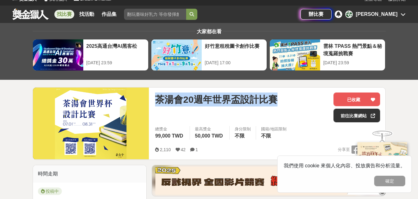
scroll to position [133, 0]
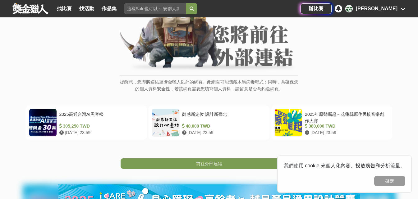
scroll to position [124, 0]
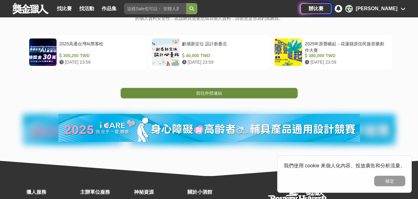
click at [215, 91] on span "前往外部連結" at bounding box center [209, 93] width 26 height 5
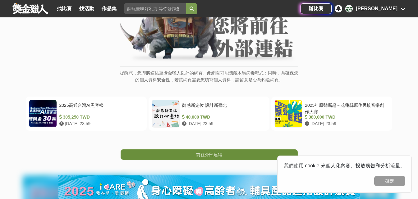
click at [193, 152] on link "前往外部連結" at bounding box center [209, 155] width 177 height 11
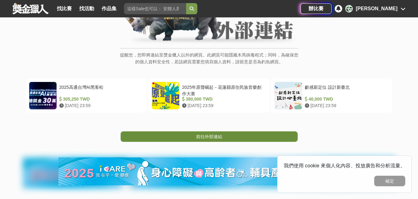
click at [200, 138] on span "前往外部連結" at bounding box center [209, 136] width 26 height 5
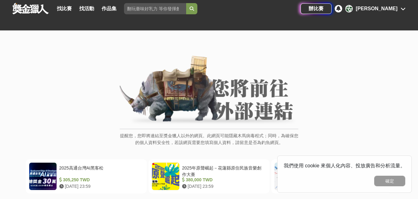
scroll to position [67, 0]
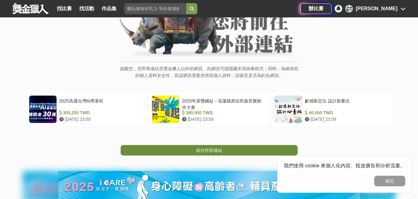
click at [212, 152] on span "前往外部連結" at bounding box center [209, 150] width 26 height 5
